Goal: Check status: Check status

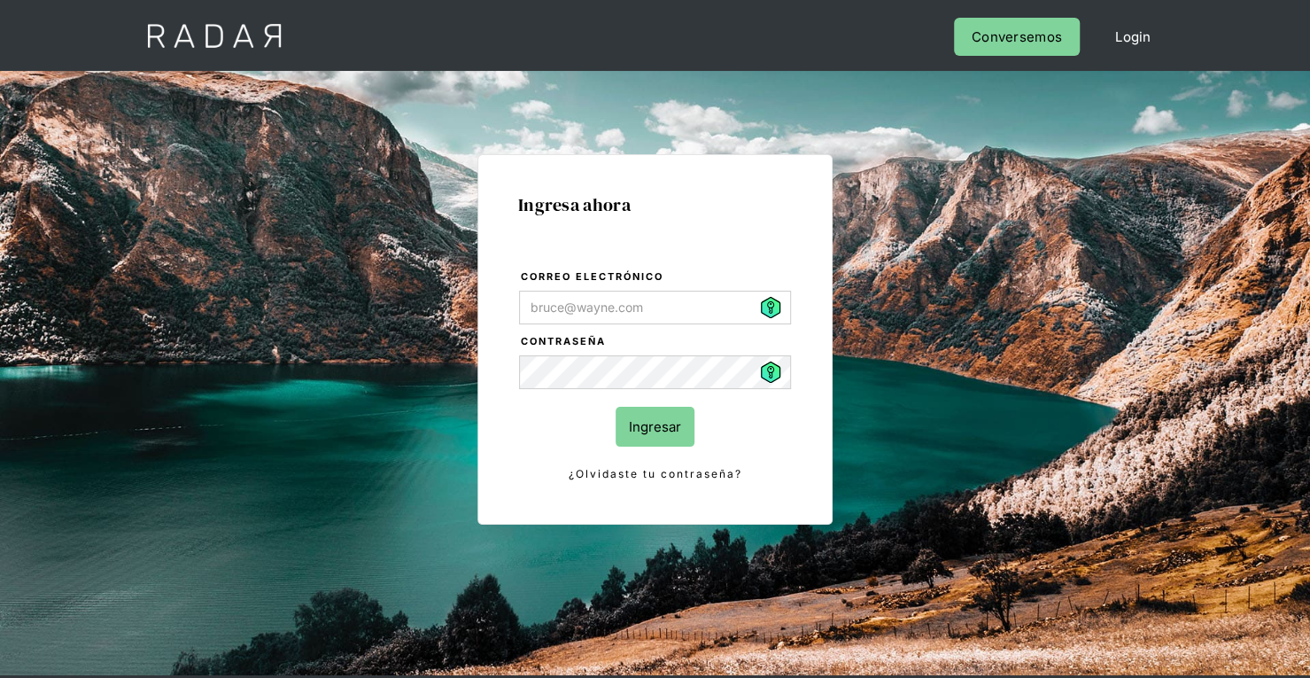
type input "[PERSON_NAME][EMAIL_ADDRESS][PERSON_NAME][DOMAIN_NAME]"
click at [661, 421] on input "Ingresar" at bounding box center [655, 427] width 79 height 40
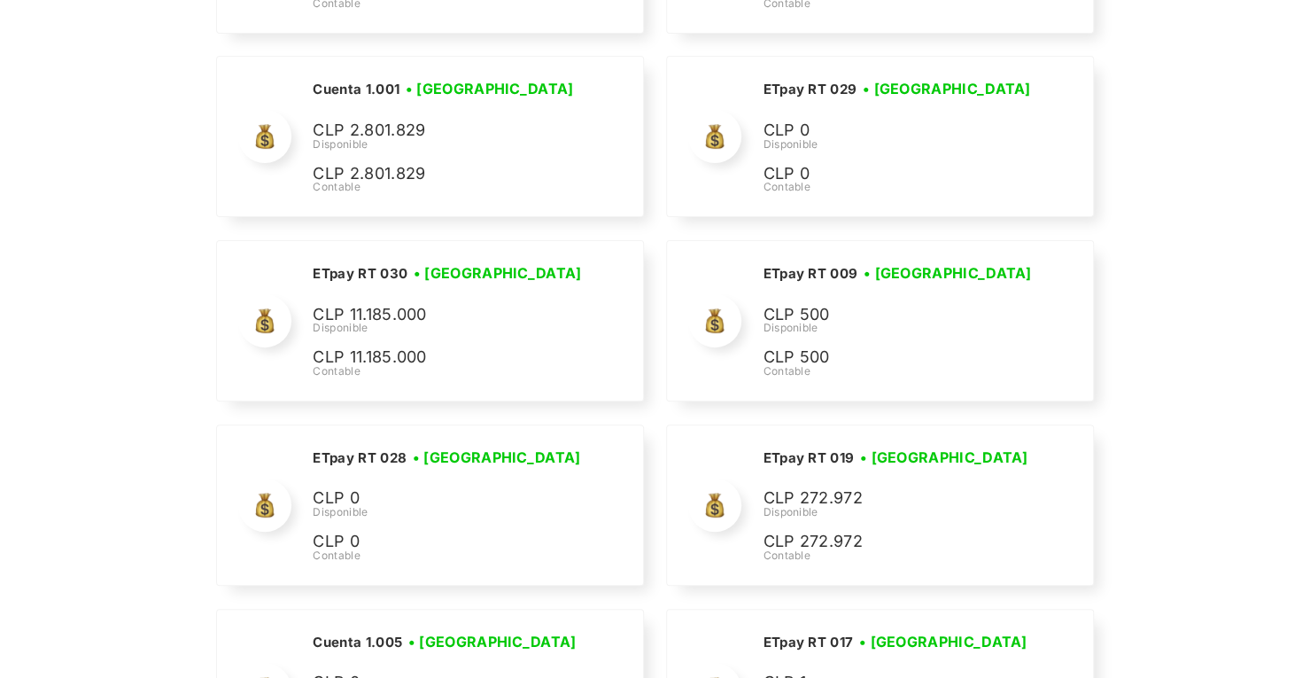
scroll to position [4068, 0]
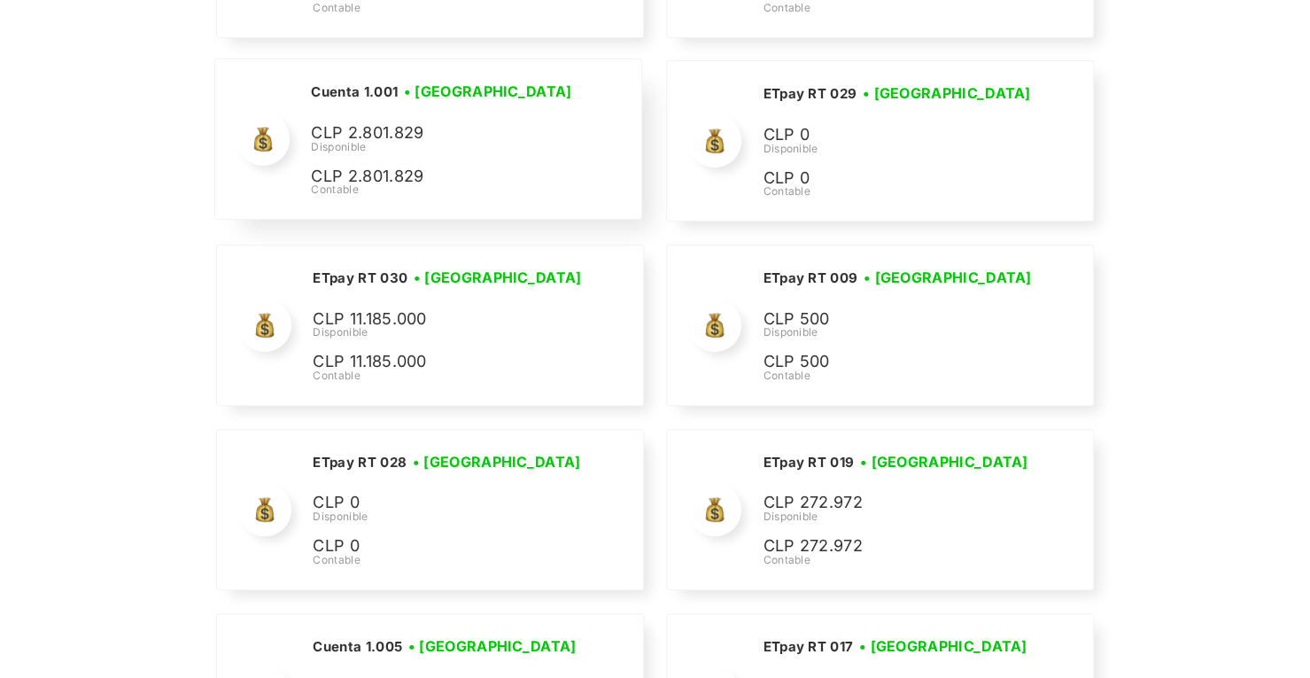
click at [0, 0] on h3 "• [GEOGRAPHIC_DATA]" at bounding box center [0, 0] width 0 height 0
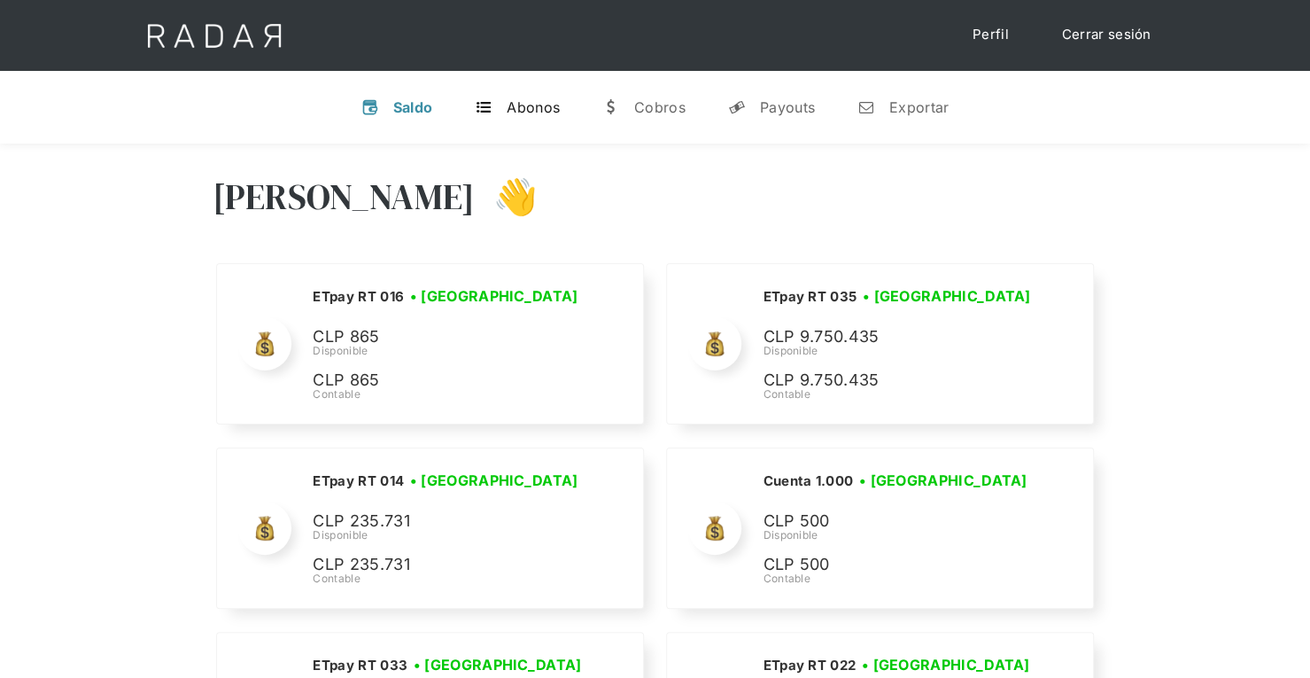
click at [543, 116] on link "t Abonos" at bounding box center [517, 107] width 113 height 46
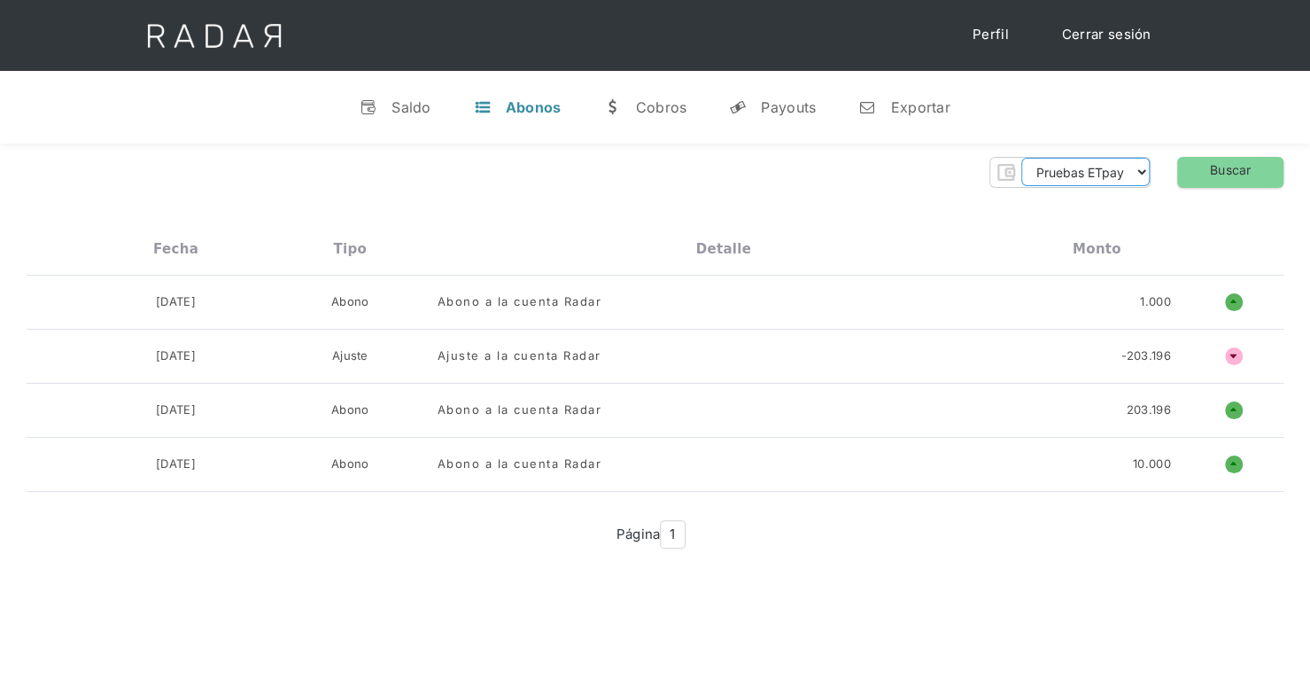
click at [1137, 180] on select "Pruebas ETpay Cuenta 1.000 Cuenta 1.001 Cuenta 1.002 Cuenta 1.003 Cuenta 1.004 …" at bounding box center [1085, 172] width 128 height 28
select select "etpay-cuenta-1001"
click at [1021, 158] on select "Pruebas ETpay Cuenta 1.000 Cuenta 1.001 Cuenta 1.002 Cuenta 1.003 Cuenta 1.004 …" at bounding box center [1085, 172] width 128 height 28
click at [1220, 181] on link "Buscar" at bounding box center [1230, 172] width 106 height 31
click at [1131, 35] on link "Cerrar sesión" at bounding box center [1106, 35] width 125 height 35
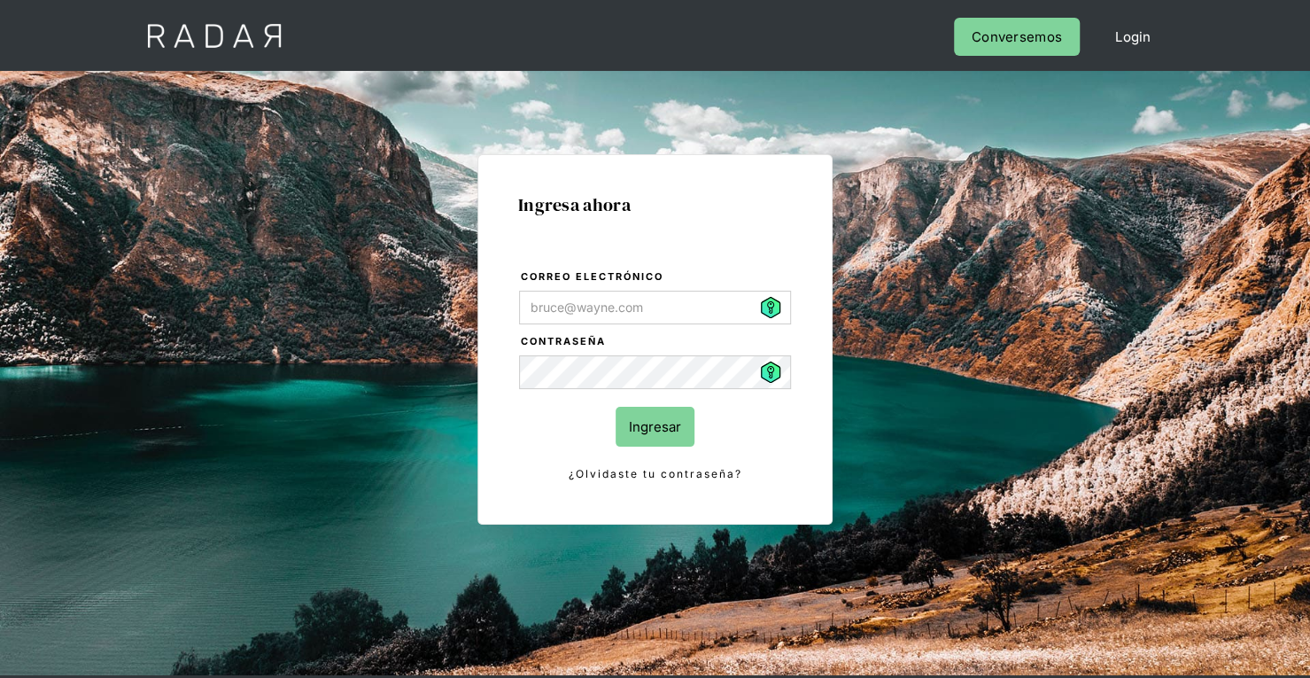
type input "[PERSON_NAME][EMAIL_ADDRESS][PERSON_NAME][DOMAIN_NAME]"
click at [657, 433] on input "Ingresar" at bounding box center [655, 427] width 79 height 40
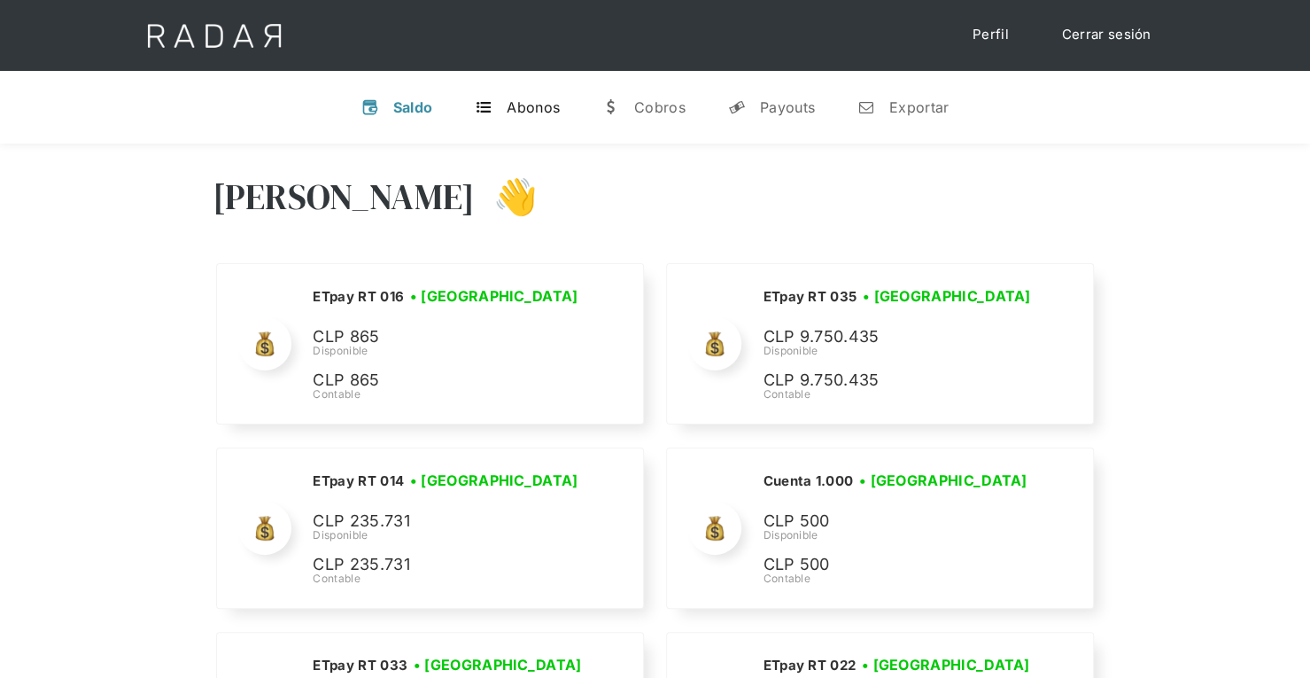
click at [548, 116] on link "t Abonos" at bounding box center [517, 107] width 113 height 46
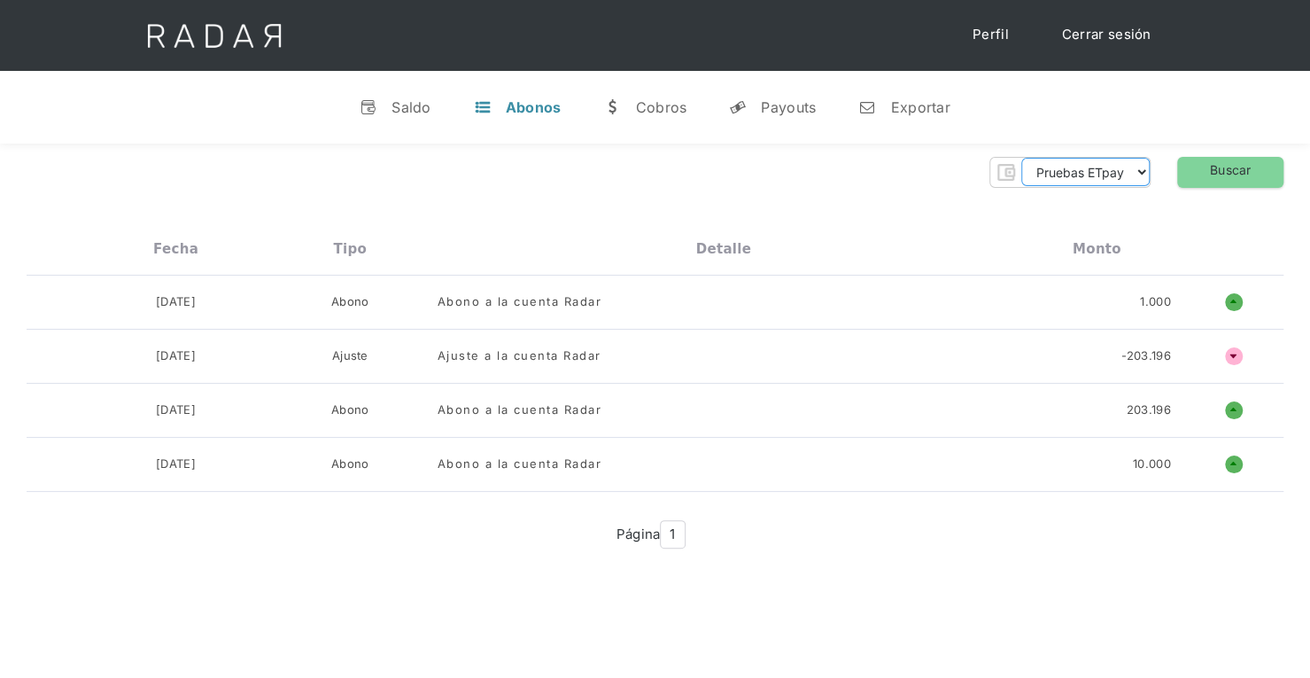
click at [1066, 183] on select "Pruebas ETpay Cuenta 1.000 Cuenta 1.001 Cuenta 1.002 Cuenta 1.003 Cuenta 1.004 …" at bounding box center [1085, 172] width 128 height 28
select select "etpay-cuenta-1001"
click at [1021, 158] on select "Pruebas ETpay Cuenta 1.000 Cuenta 1.001 Cuenta 1.002 Cuenta 1.003 Cuenta 1.004 …" at bounding box center [1085, 172] width 128 height 28
click at [1238, 184] on link "Buscar" at bounding box center [1230, 172] width 106 height 31
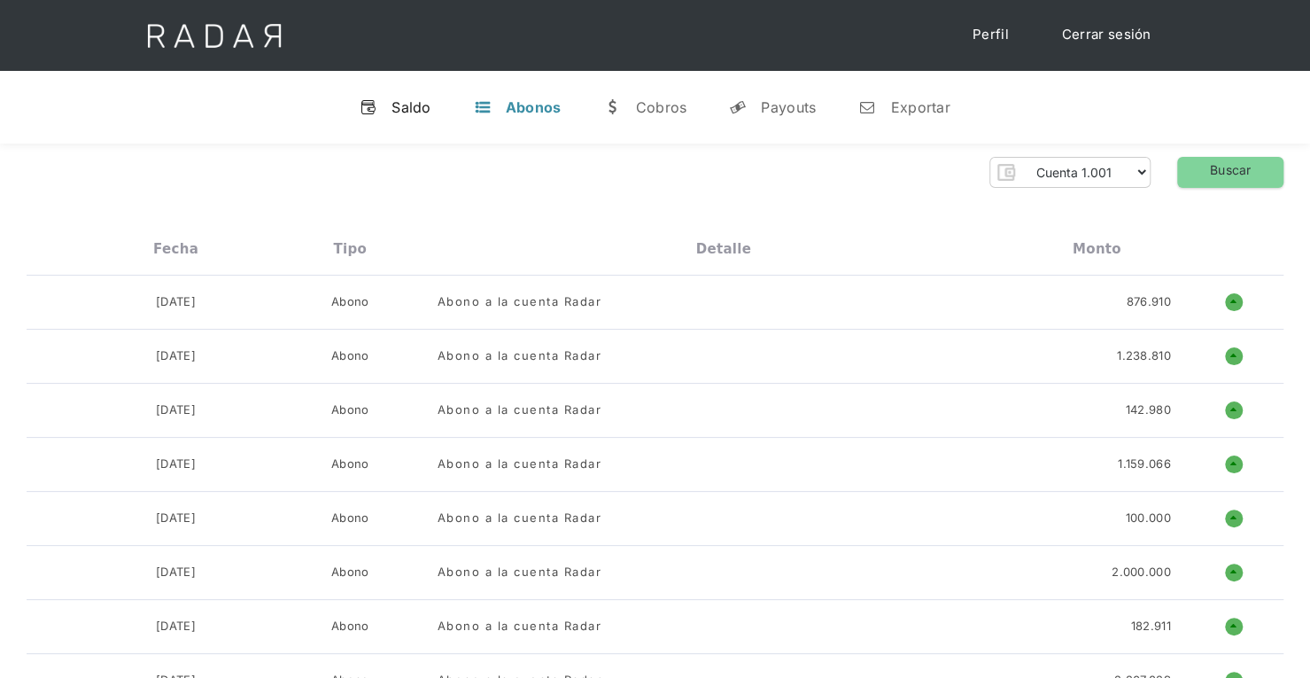
click at [415, 102] on div "Saldo" at bounding box center [411, 107] width 40 height 18
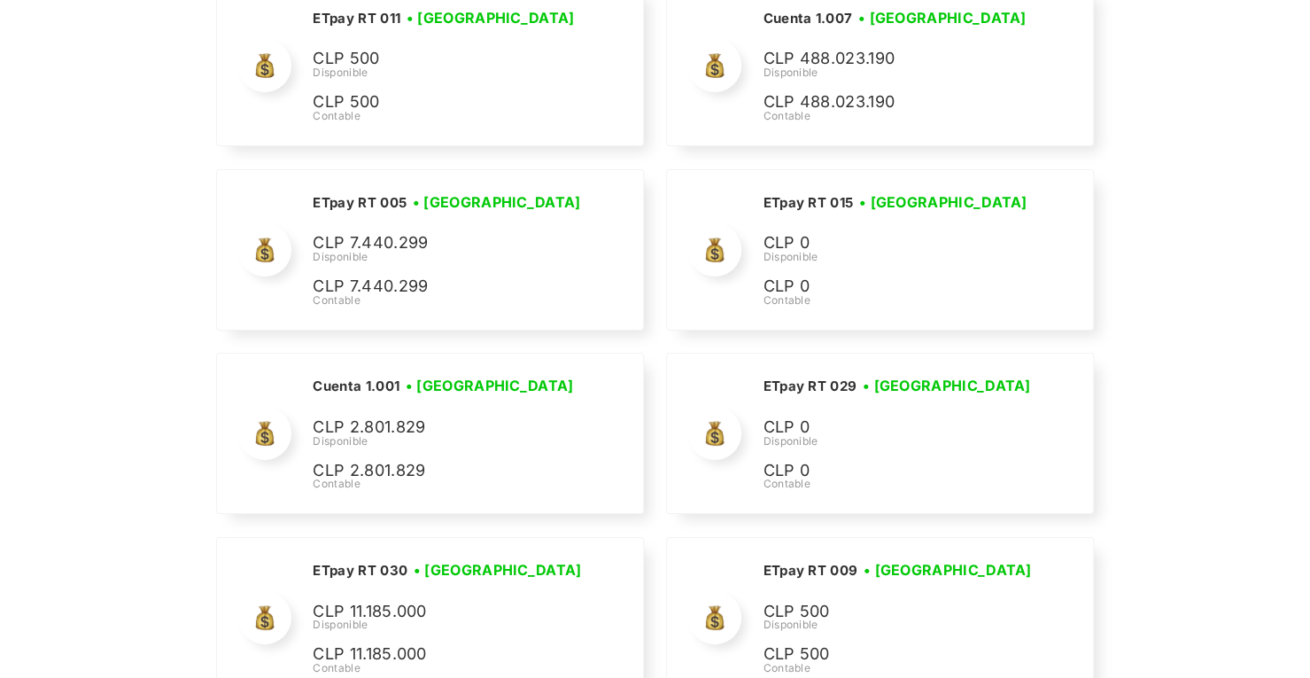
scroll to position [3814, 0]
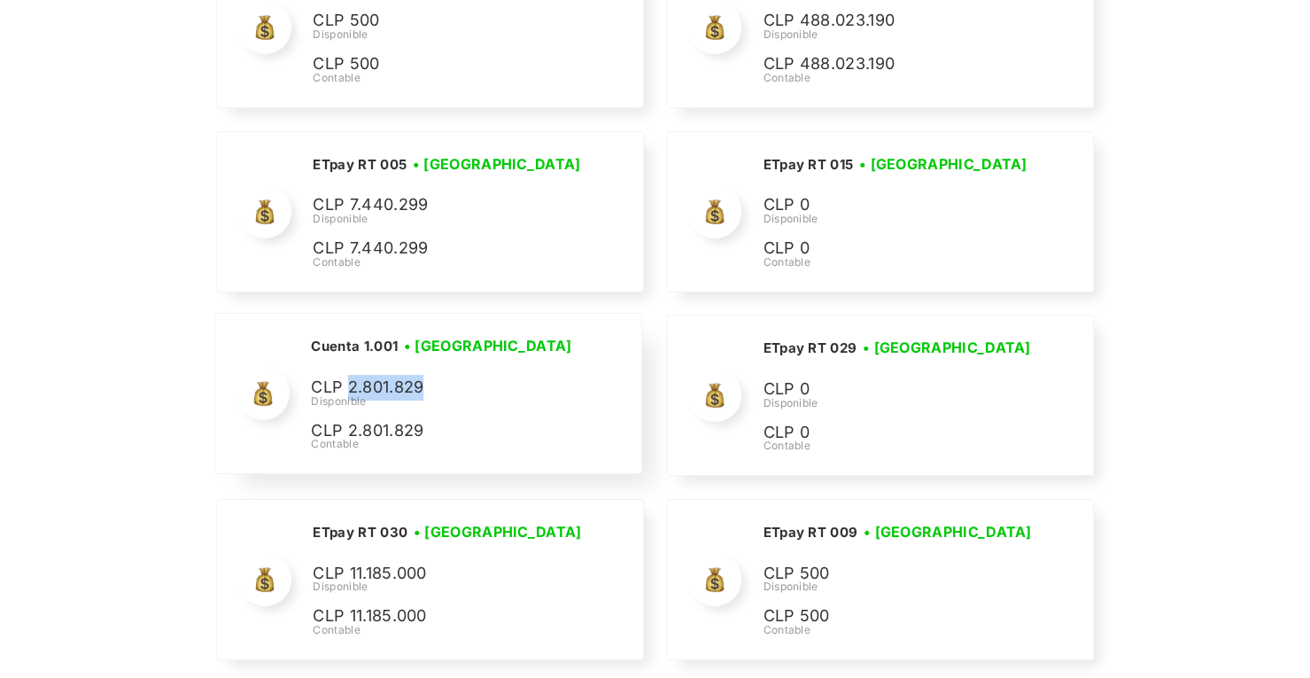
drag, startPoint x: 429, startPoint y: 375, endPoint x: 347, endPoint y: 373, distance: 81.5
click at [0, 0] on p "CLP 2.801.829" at bounding box center [0, 0] width 0 height 0
copy p "2.801.829"
